Goal: Information Seeking & Learning: Learn about a topic

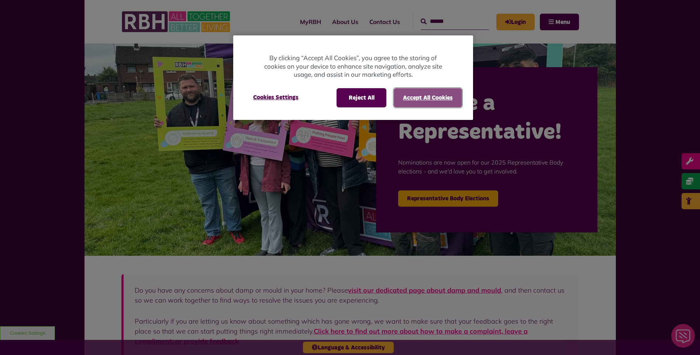
click at [423, 94] on button "Accept All Cookies" at bounding box center [428, 97] width 68 height 19
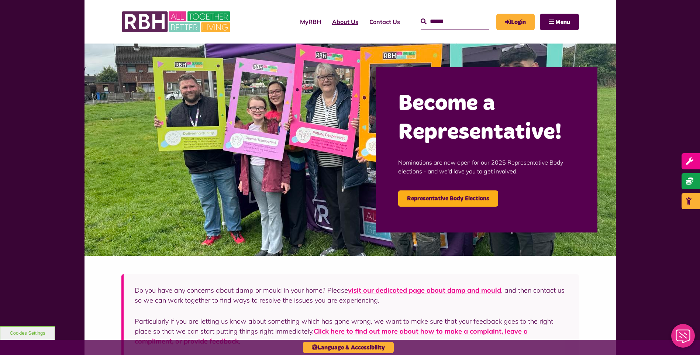
click at [333, 20] on link "About Us" at bounding box center [345, 22] width 37 height 20
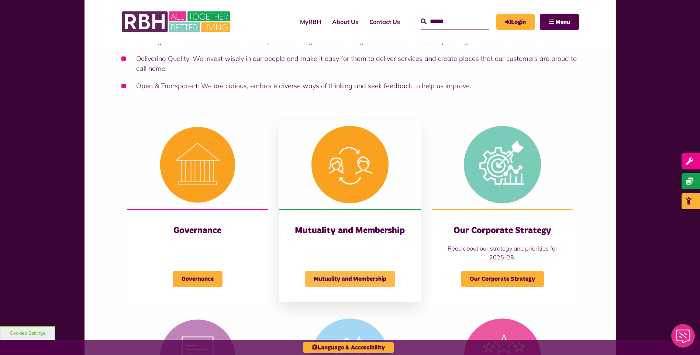
scroll to position [222, 0]
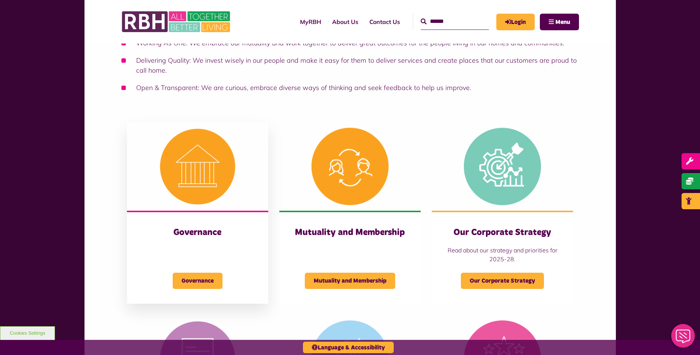
click at [201, 180] on img at bounding box center [197, 166] width 141 height 89
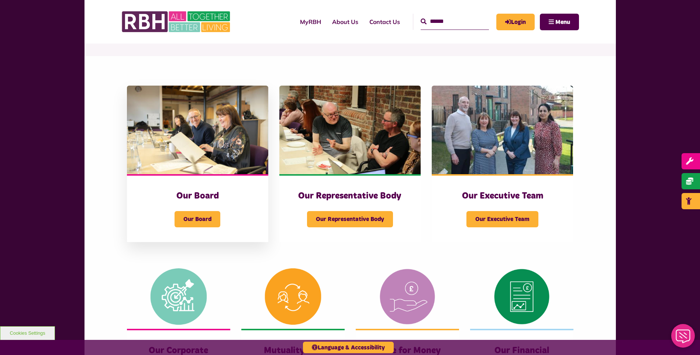
scroll to position [74, 0]
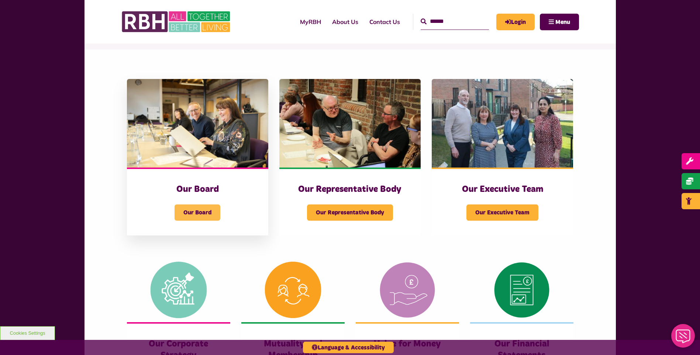
click at [210, 209] on span "Our Board" at bounding box center [198, 213] width 46 height 16
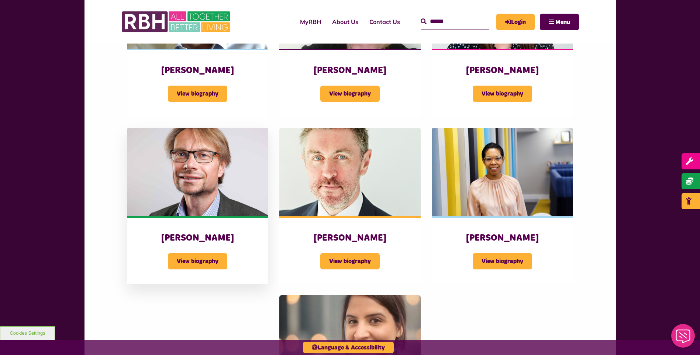
scroll to position [554, 0]
click at [202, 264] on span "View biography" at bounding box center [197, 261] width 59 height 16
